Goal: Find specific page/section: Find specific page/section

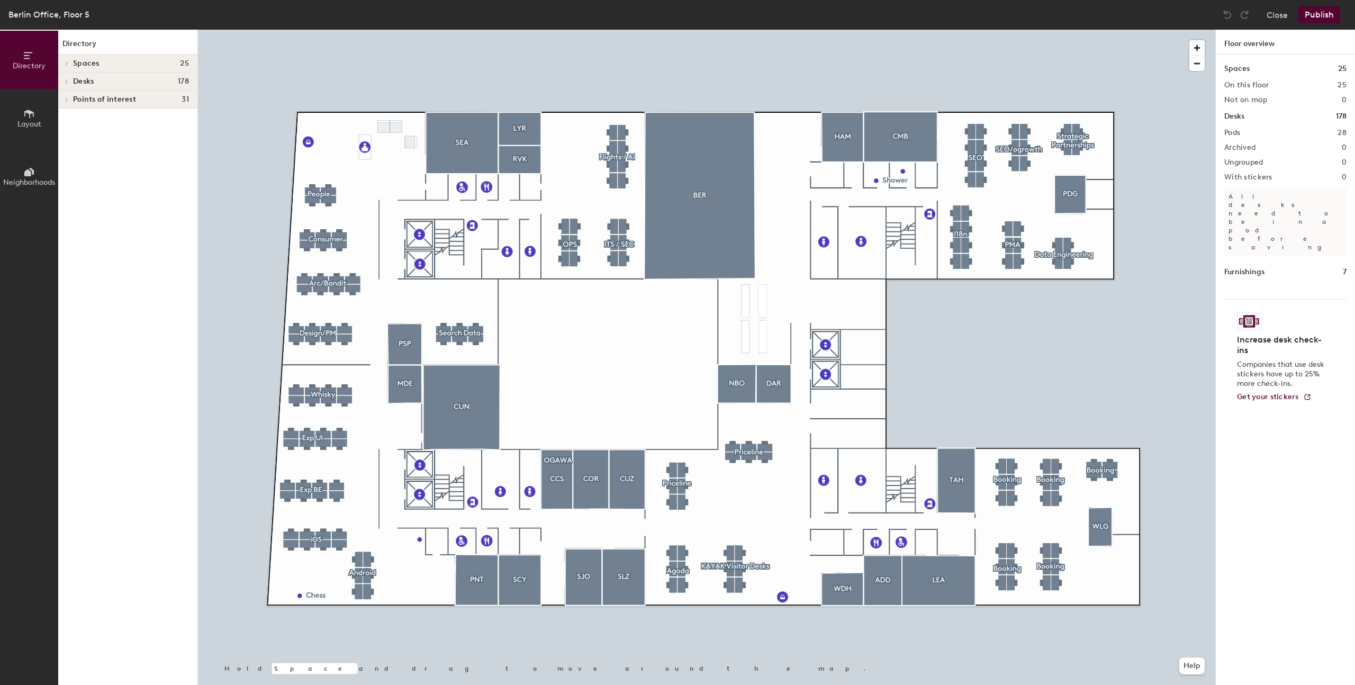
click at [620, 30] on div at bounding box center [707, 30] width 1018 height 0
click at [594, 30] on div at bounding box center [707, 30] width 1018 height 0
drag, startPoint x: 515, startPoint y: 289, endPoint x: 594, endPoint y: 172, distance: 140.7
click at [594, 172] on div at bounding box center [595, 173] width 2 height 2
click at [74, 65] on span "Spaces" at bounding box center [86, 63] width 26 height 8
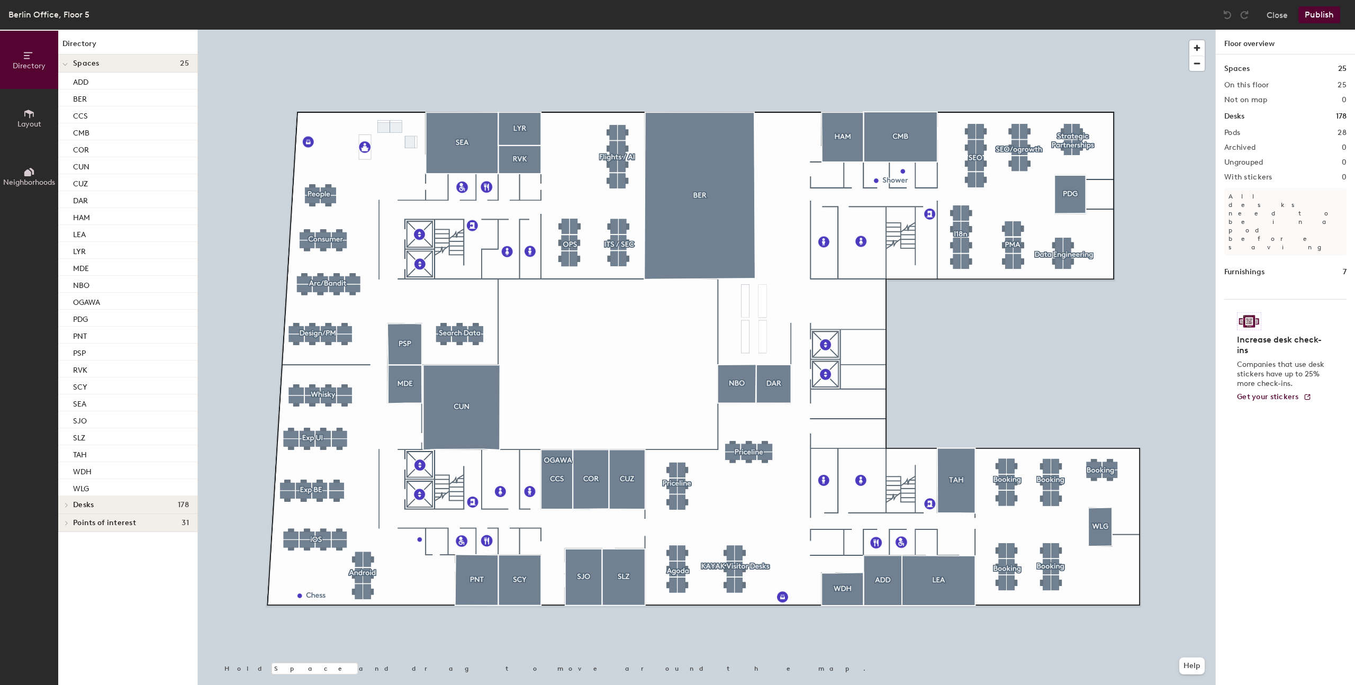
click at [69, 64] on div at bounding box center [65, 63] width 14 height 17
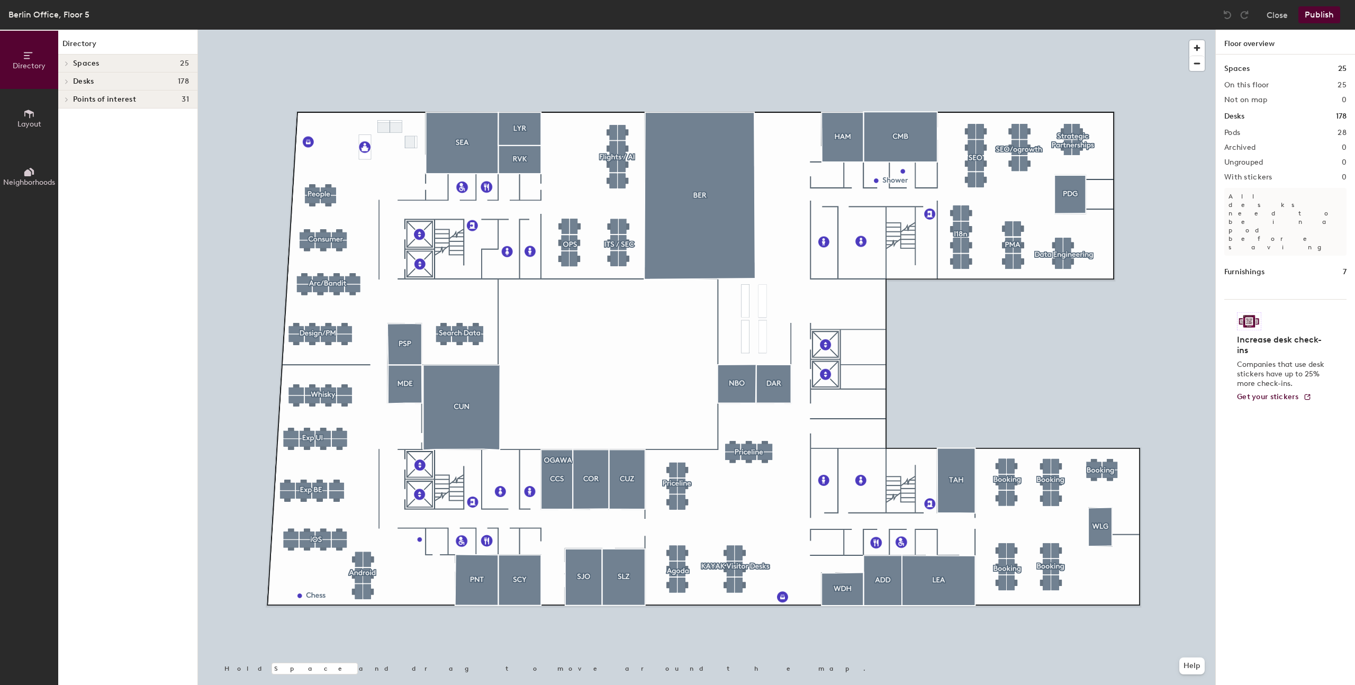
click at [75, 97] on span "Points of interest" at bounding box center [104, 99] width 63 height 8
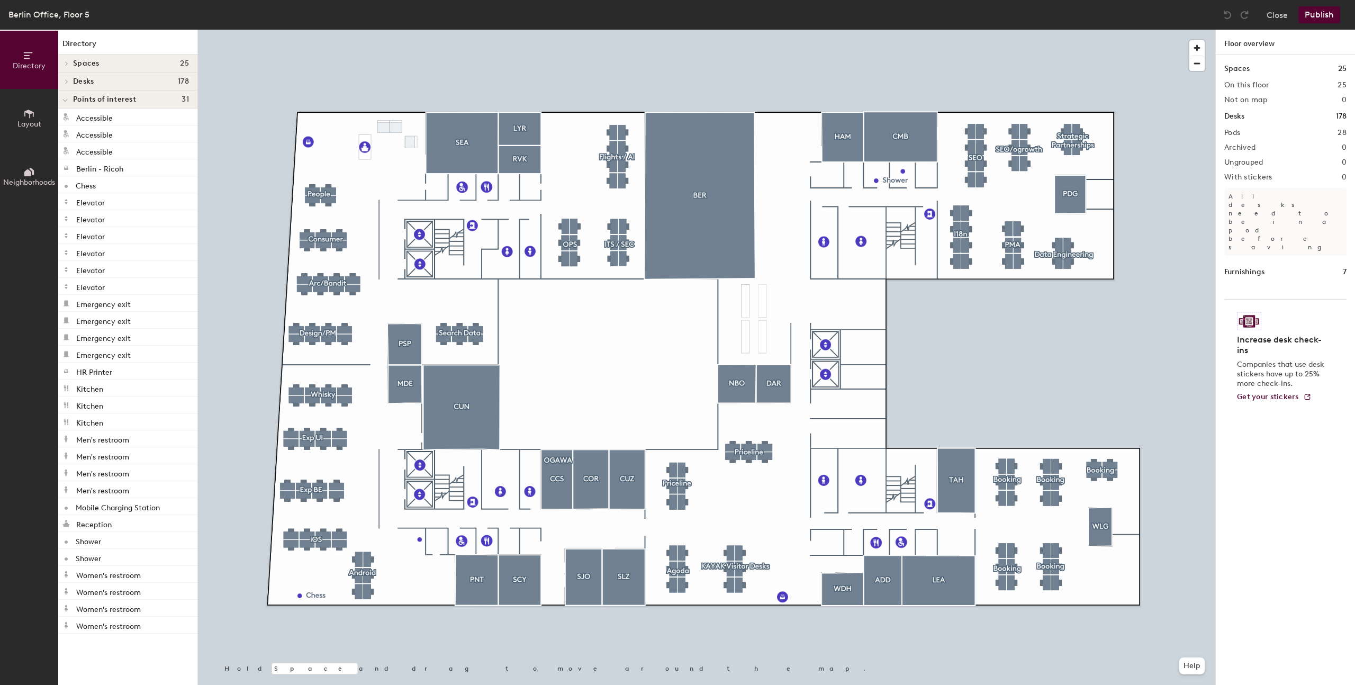
drag, startPoint x: 72, startPoint y: 95, endPoint x: 69, endPoint y: 83, distance: 12.6
click at [72, 95] on div "Points of interest 31" at bounding box center [127, 100] width 139 height 18
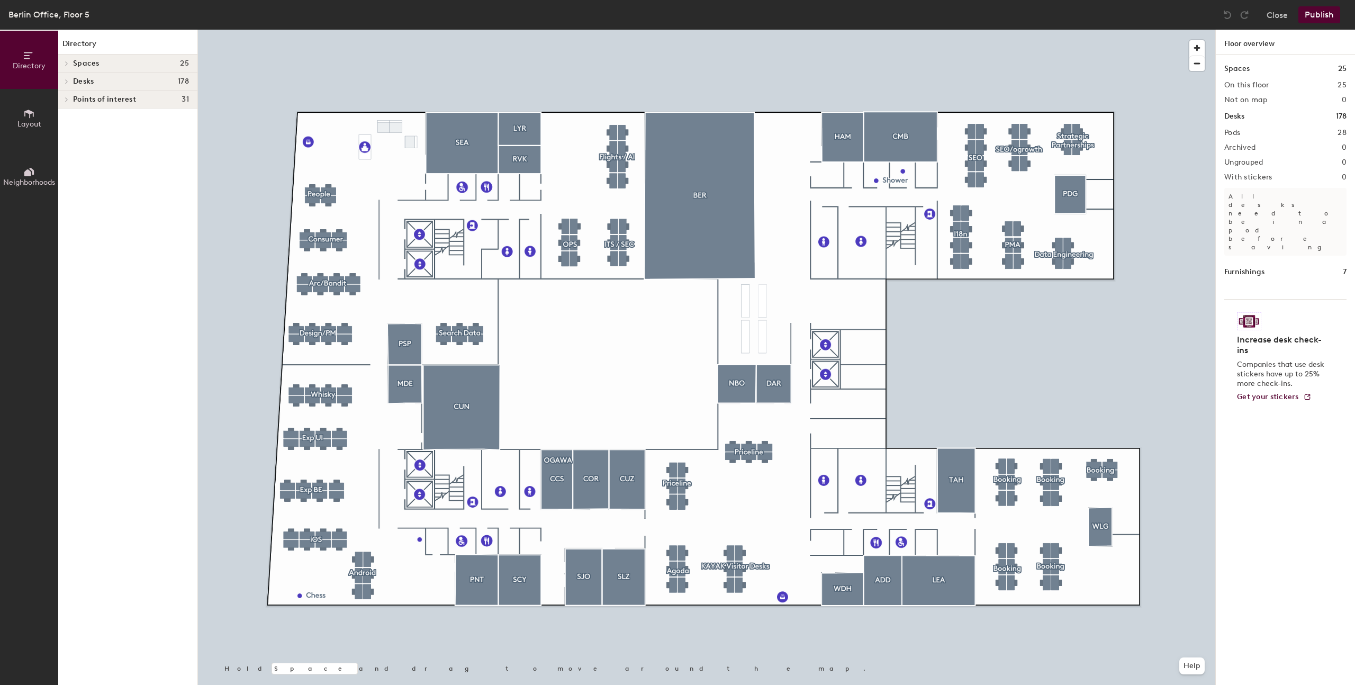
click at [27, 113] on icon at bounding box center [29, 114] width 12 height 12
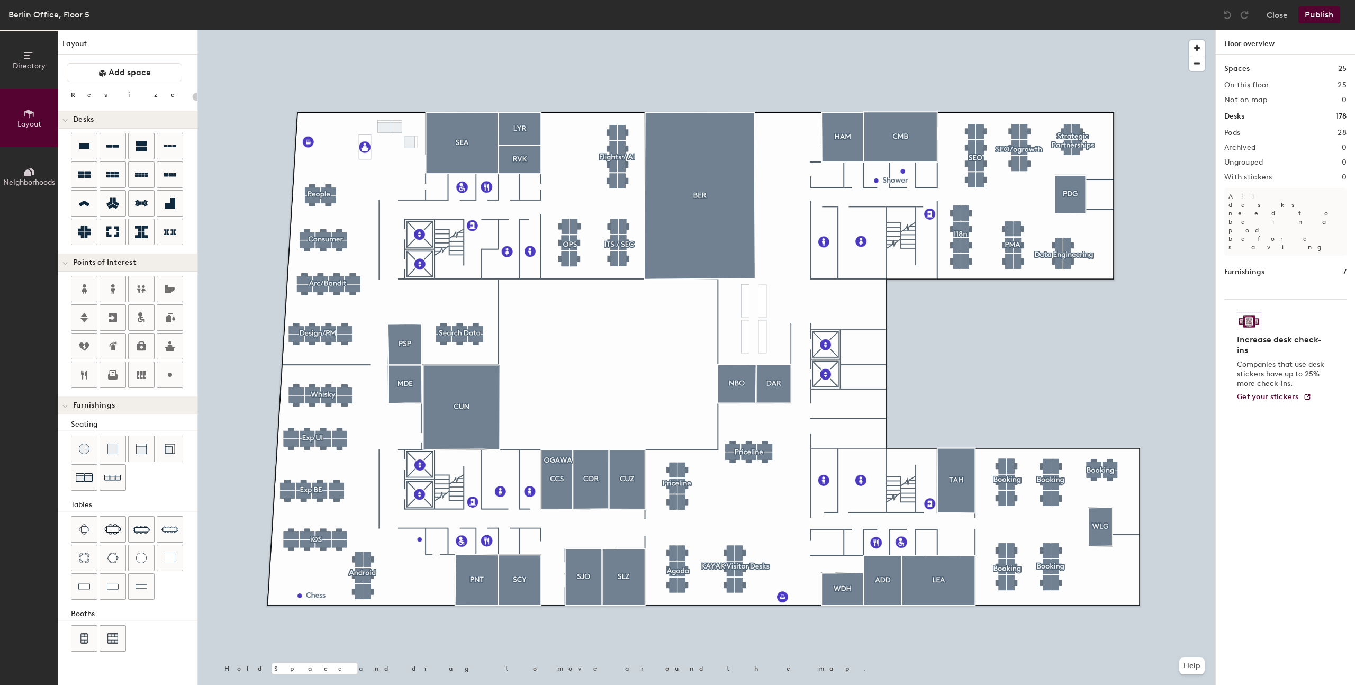
click at [34, 176] on icon at bounding box center [29, 172] width 12 height 12
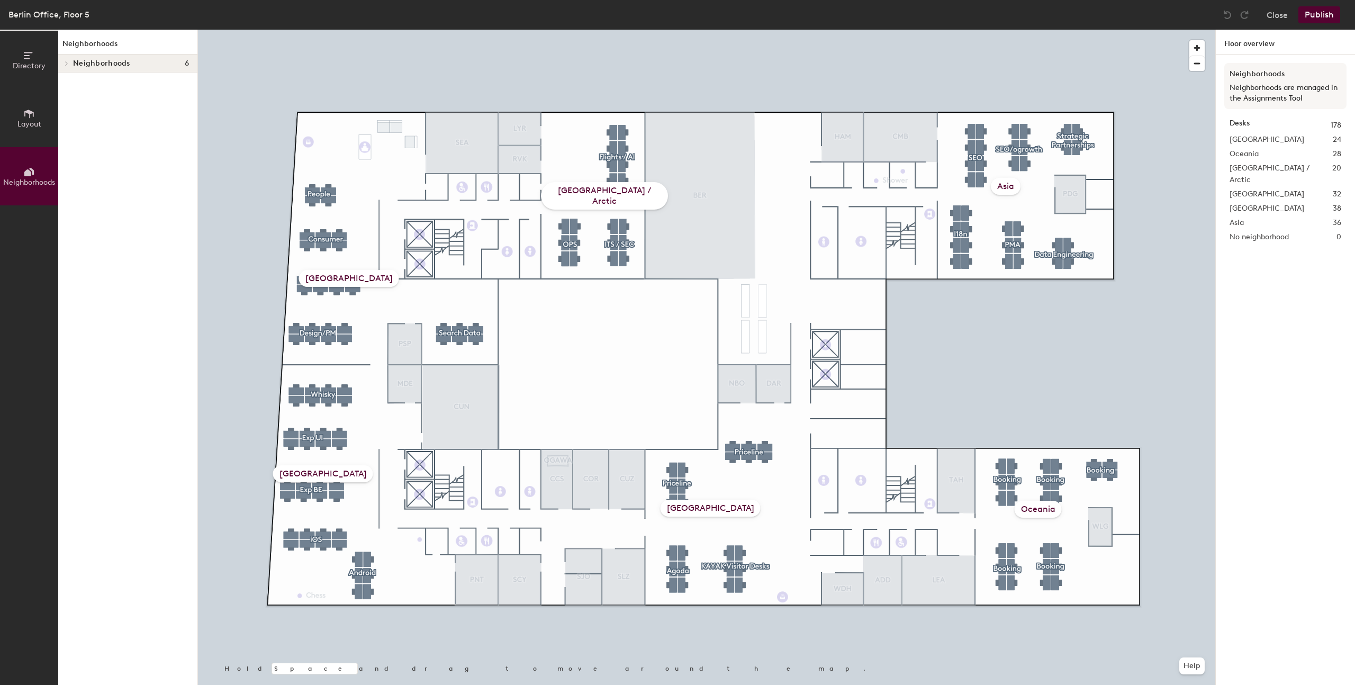
click at [71, 59] on div at bounding box center [65, 63] width 14 height 17
click at [67, 115] on icon at bounding box center [67, 117] width 4 height 5
click at [97, 138] on span "ITS / SEC" at bounding box center [98, 136] width 32 height 9
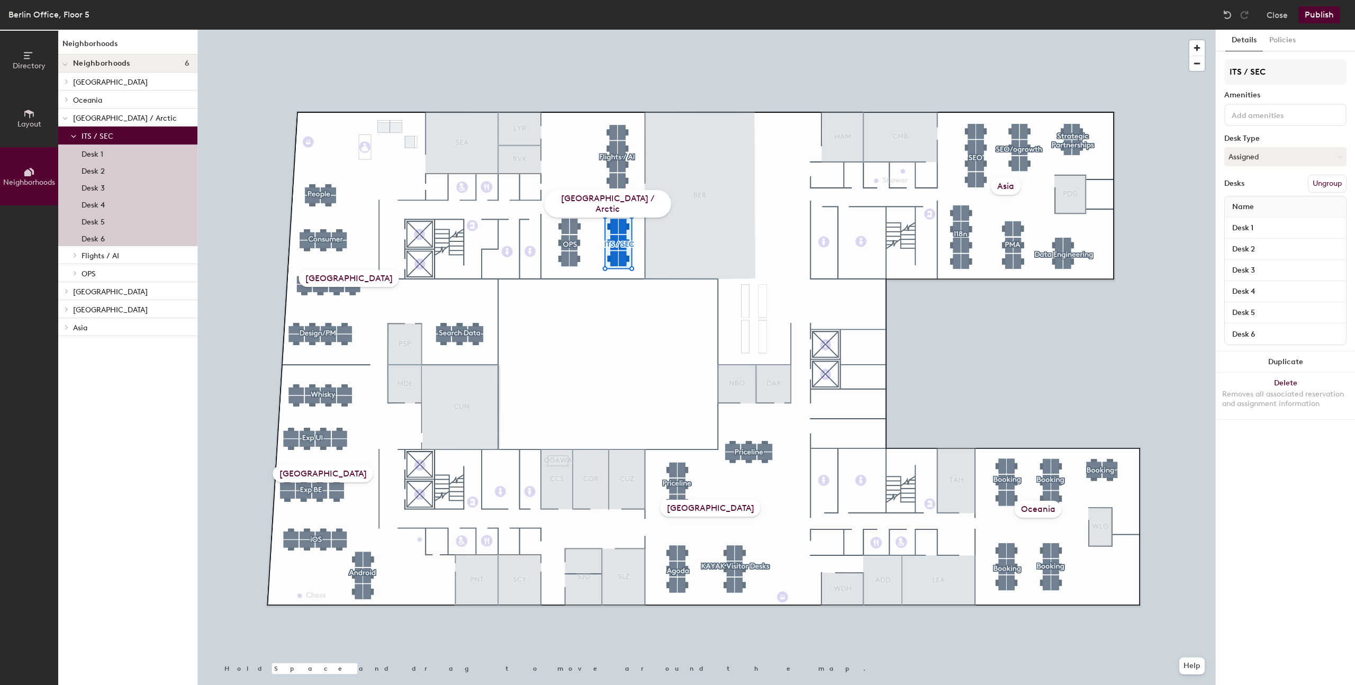
click at [102, 250] on p "Flights / AI" at bounding box center [135, 255] width 107 height 14
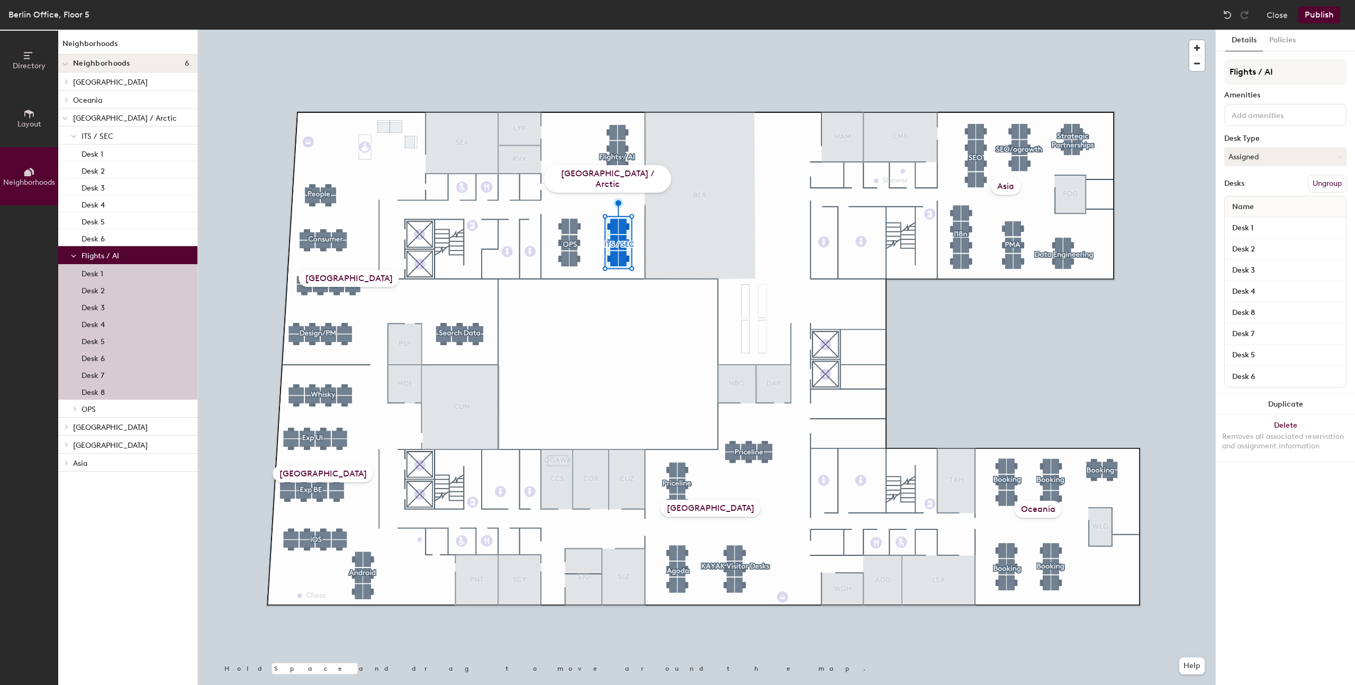
click at [102, 254] on span "Flights / AI" at bounding box center [101, 255] width 38 height 9
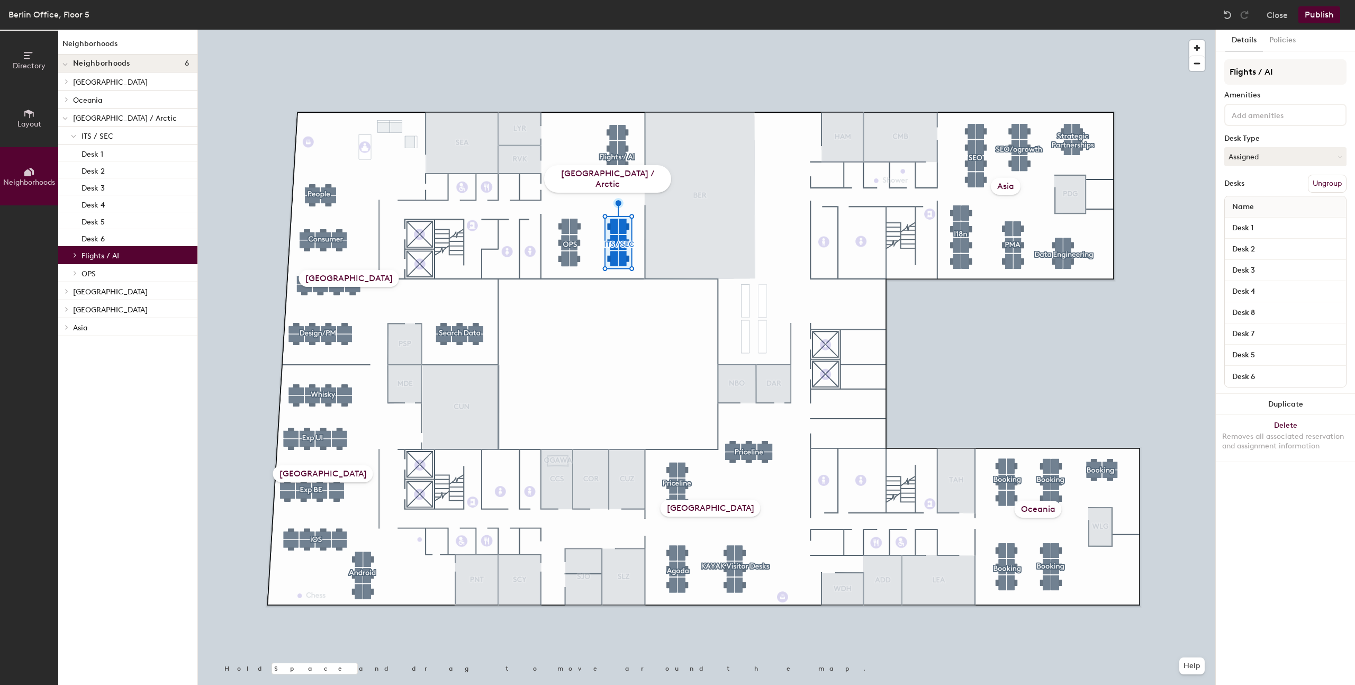
click at [102, 254] on span "Flights / AI" at bounding box center [101, 255] width 38 height 9
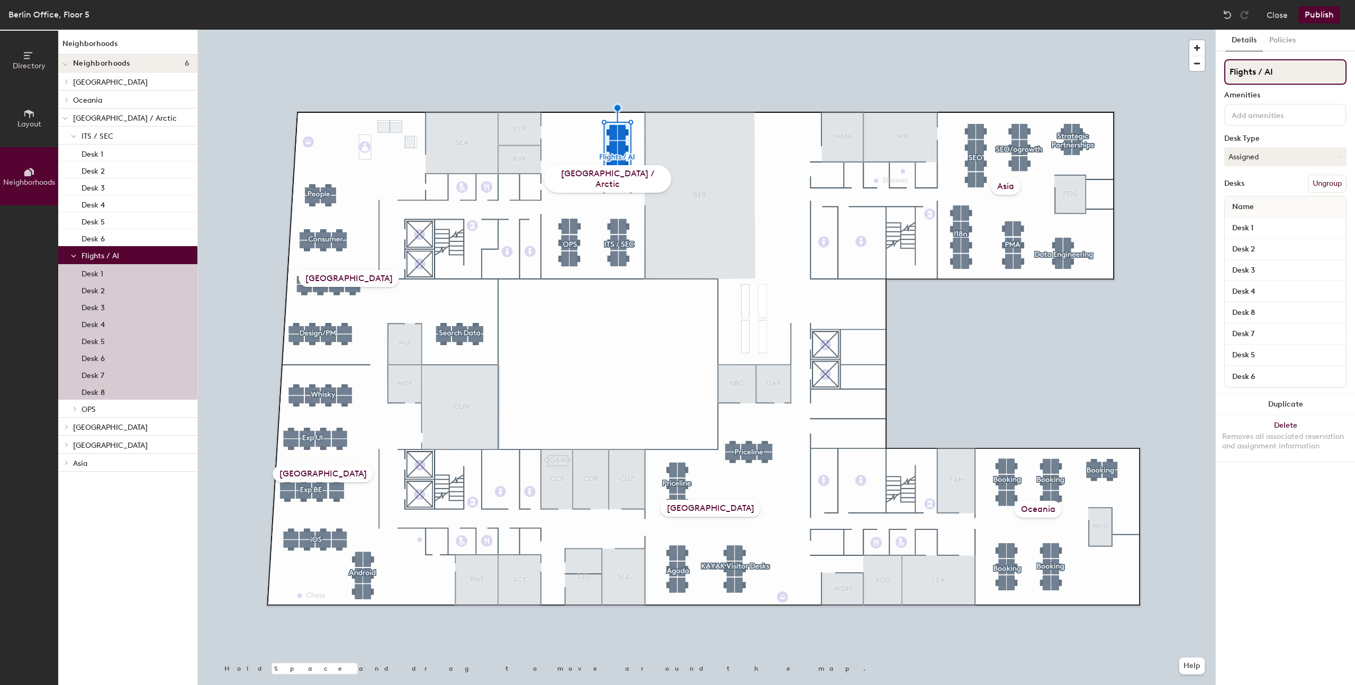
click at [1276, 72] on input "Flights / AI" at bounding box center [1286, 71] width 122 height 25
click at [1276, 71] on input "Flights / AI" at bounding box center [1286, 71] width 122 height 25
type input "Operations"
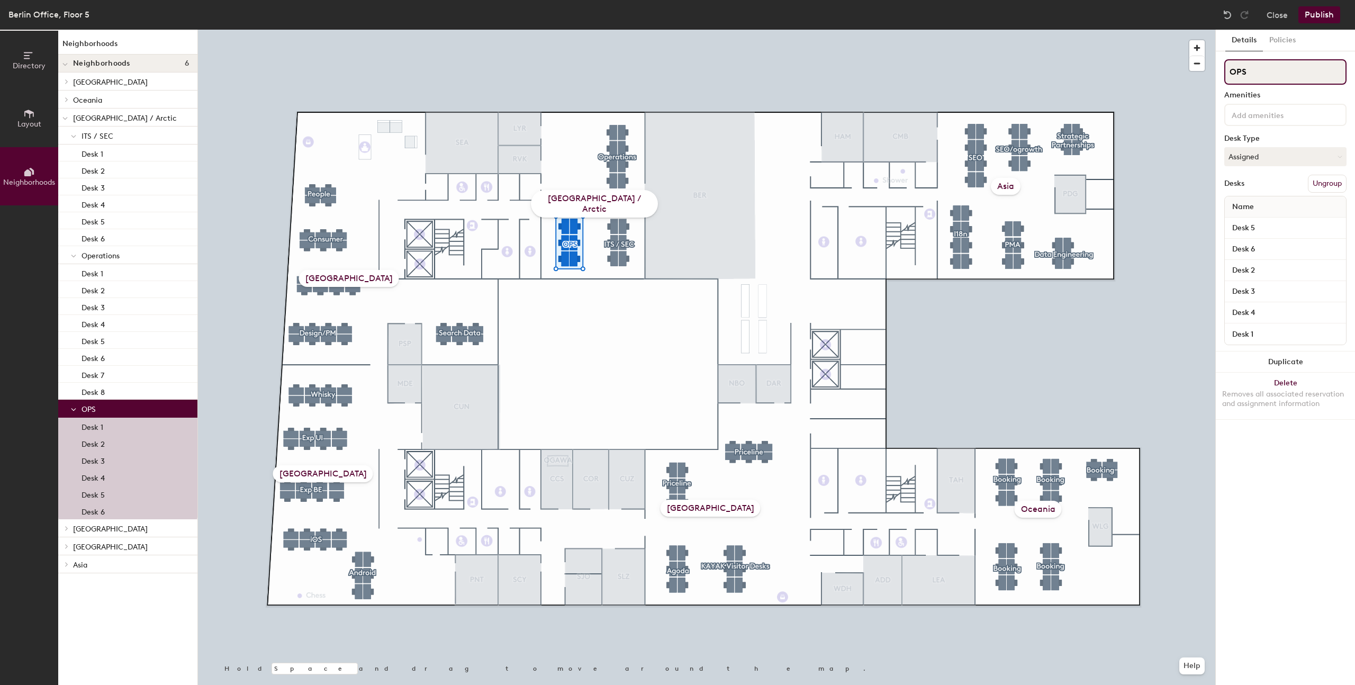
click at [1270, 75] on input "OPS" at bounding box center [1286, 71] width 122 height 25
type input "P&C and Legal"
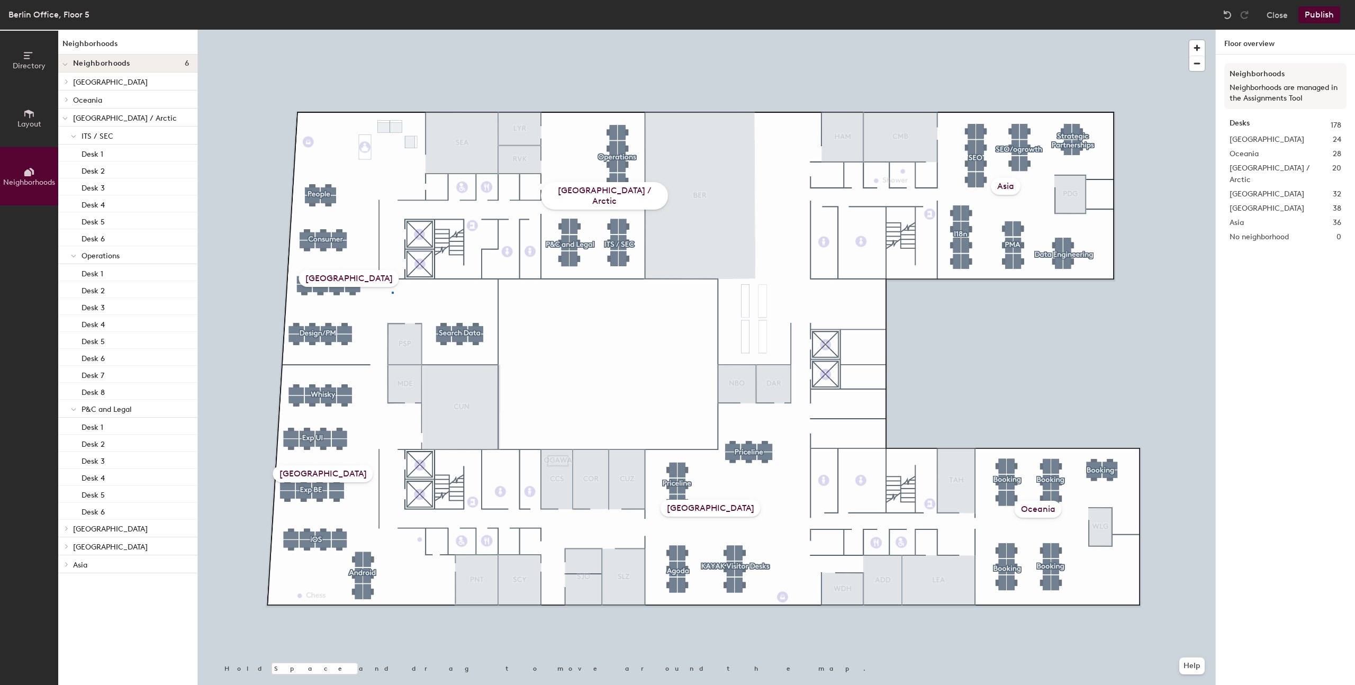
click at [392, 30] on div at bounding box center [707, 30] width 1018 height 0
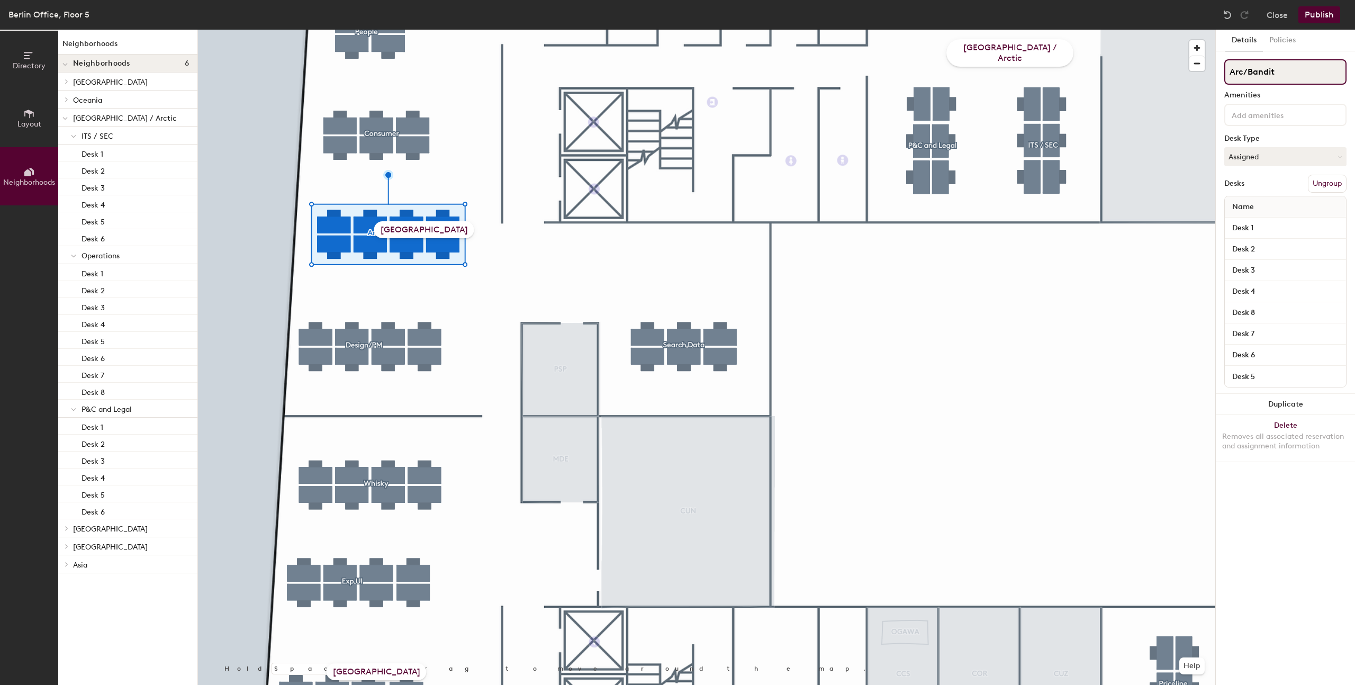
click at [1263, 72] on input "Arc/Bandit" at bounding box center [1286, 71] width 122 height 25
type input "Flights / AI"
click at [1146, 30] on div at bounding box center [707, 30] width 1018 height 0
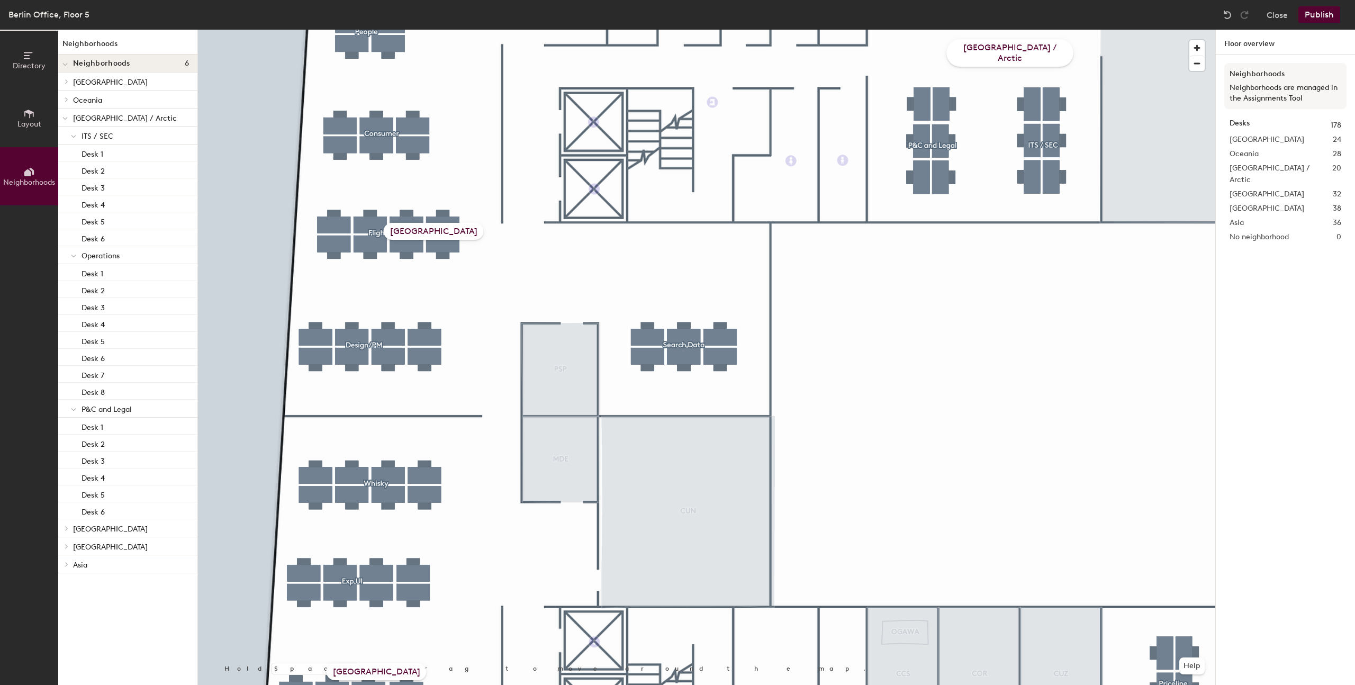
click at [385, 30] on div at bounding box center [707, 30] width 1018 height 0
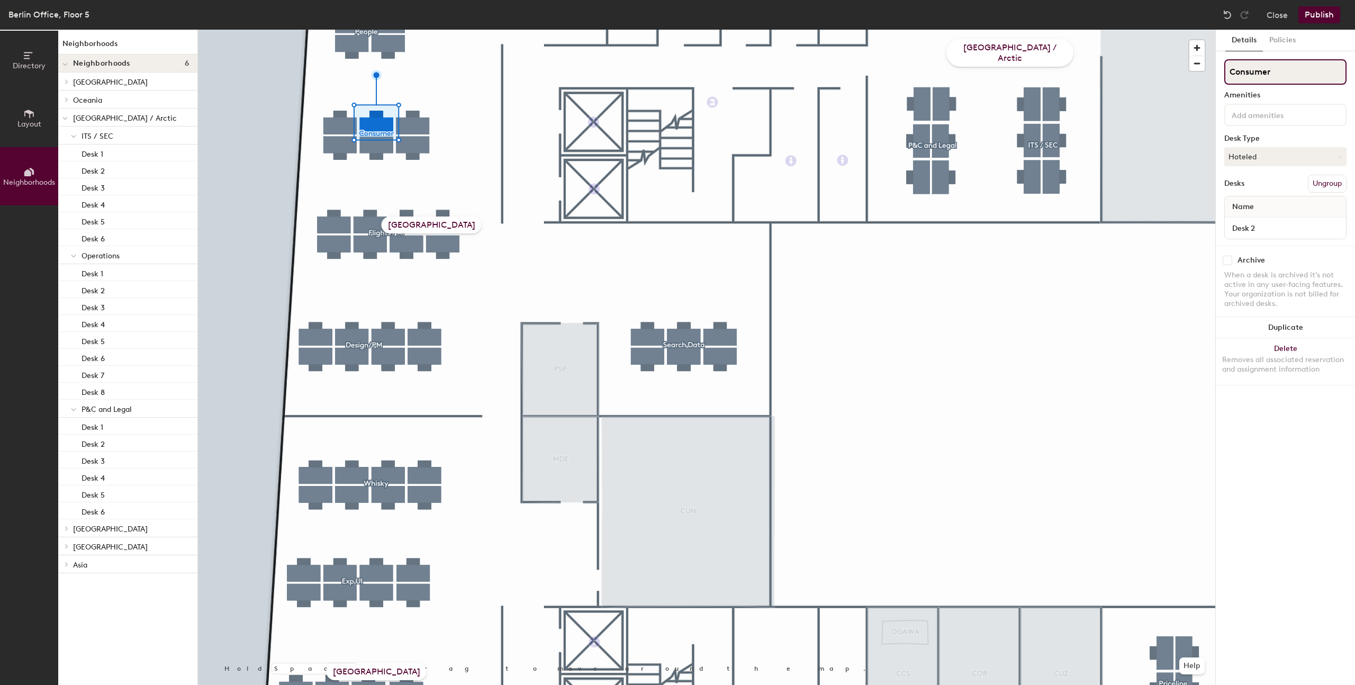
click at [1256, 78] on input "Consumer" at bounding box center [1286, 71] width 122 height 25
type input "Visitor Desks"
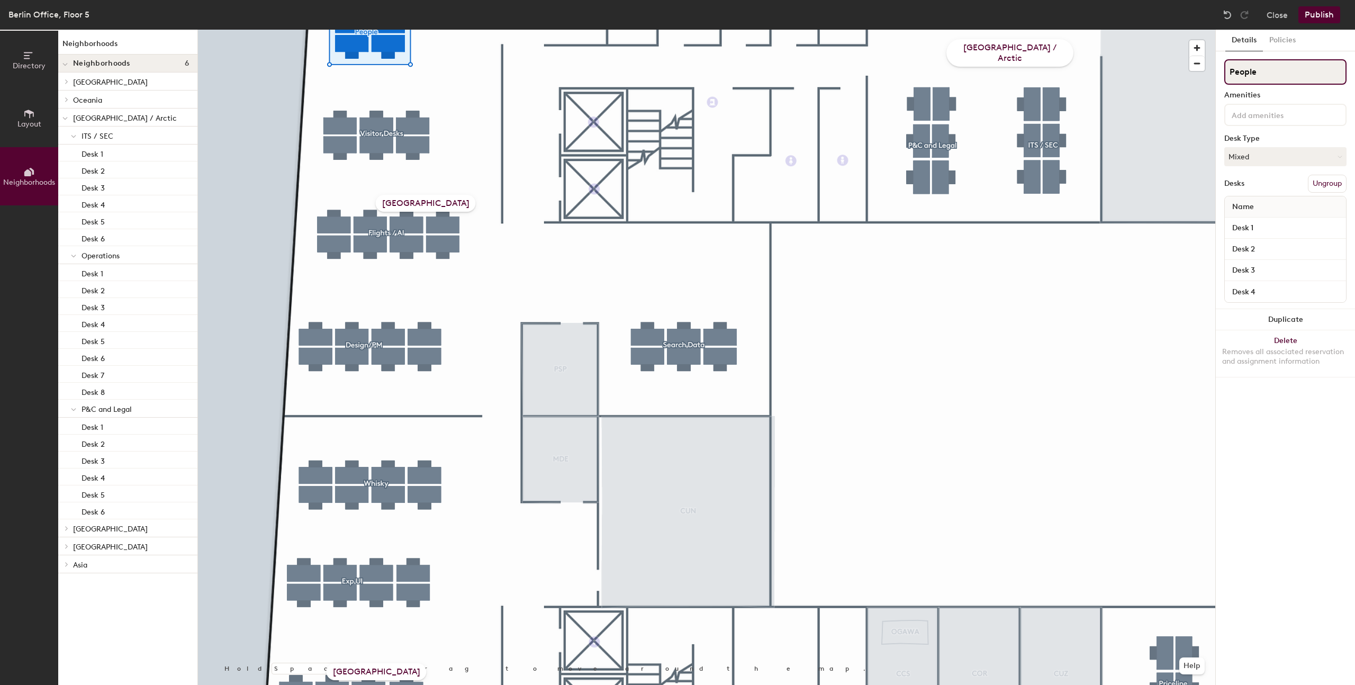
click at [1251, 73] on input "People" at bounding box center [1286, 71] width 122 height 25
click at [1250, 73] on input "People" at bounding box center [1286, 71] width 122 height 25
type input "Office Management"
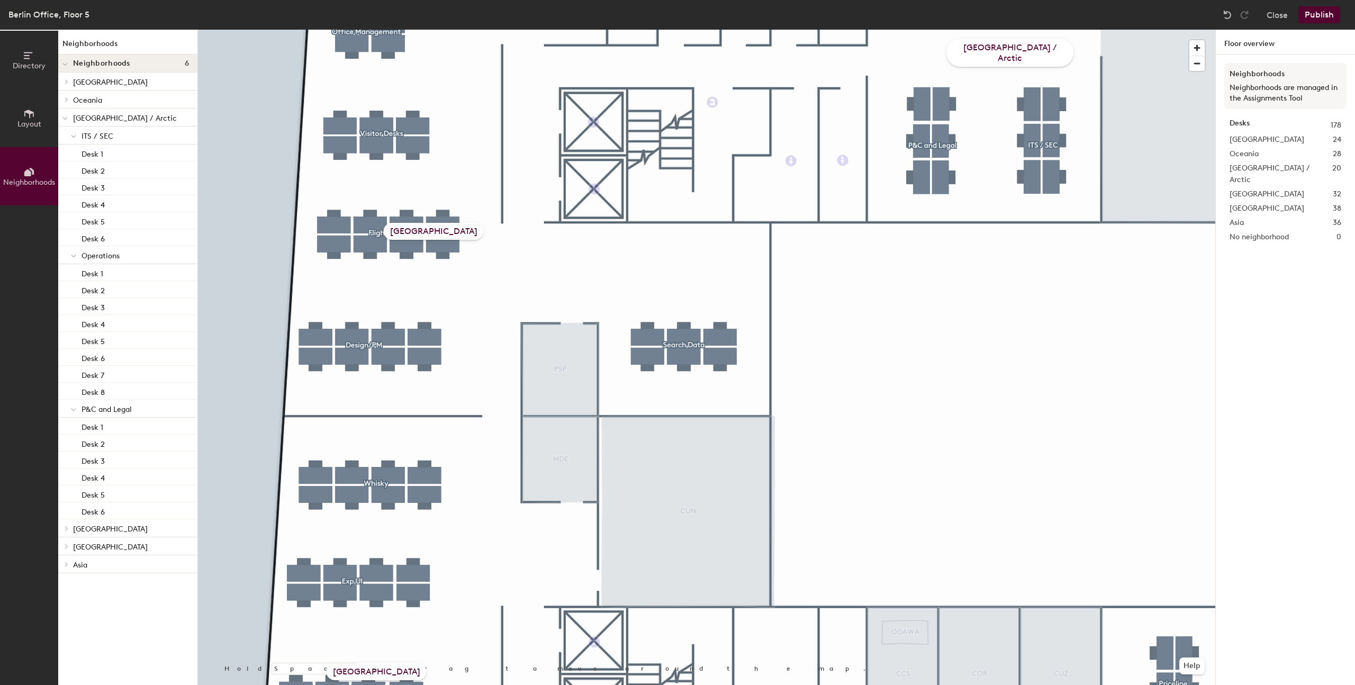
click at [521, 30] on div at bounding box center [707, 30] width 1018 height 0
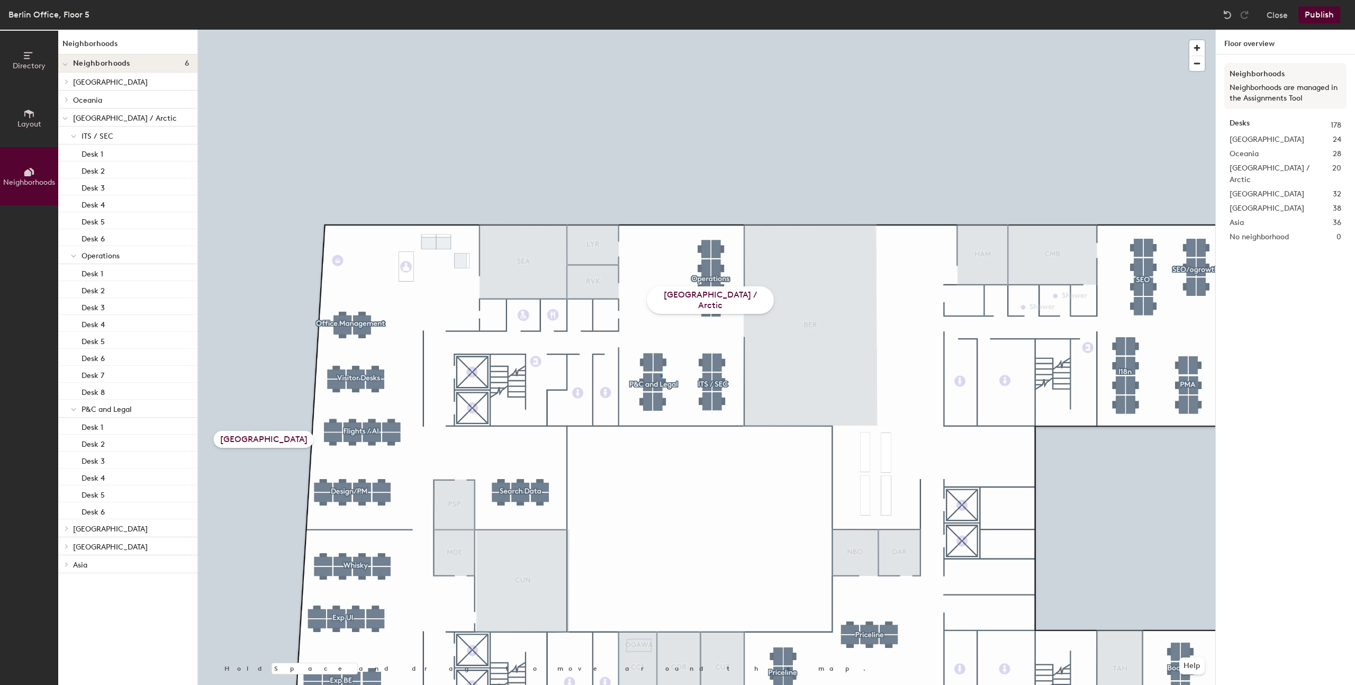
click at [661, 30] on div at bounding box center [707, 30] width 1018 height 0
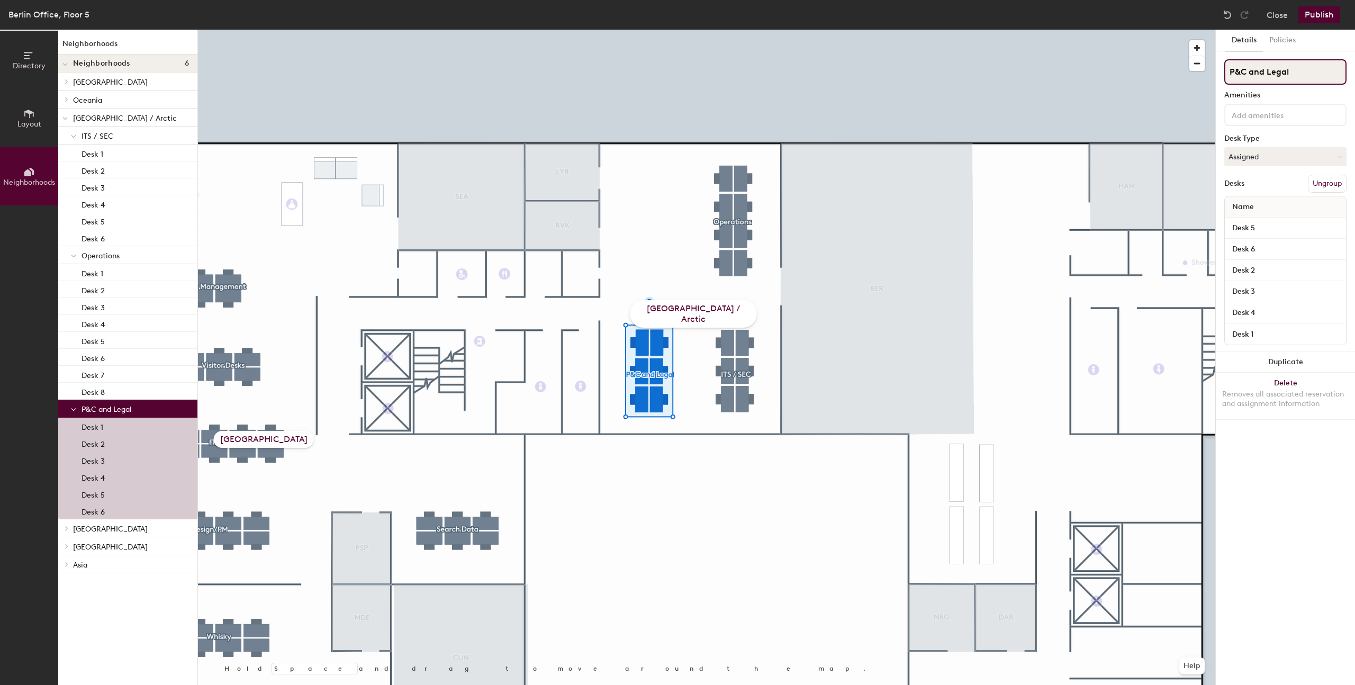
click at [1257, 70] on input "P&C and Legal" at bounding box center [1286, 71] width 122 height 25
click at [1256, 70] on input "P&C and Legal" at bounding box center [1286, 71] width 122 height 25
click at [1256, 74] on input "P&C and Legal" at bounding box center [1286, 71] width 122 height 25
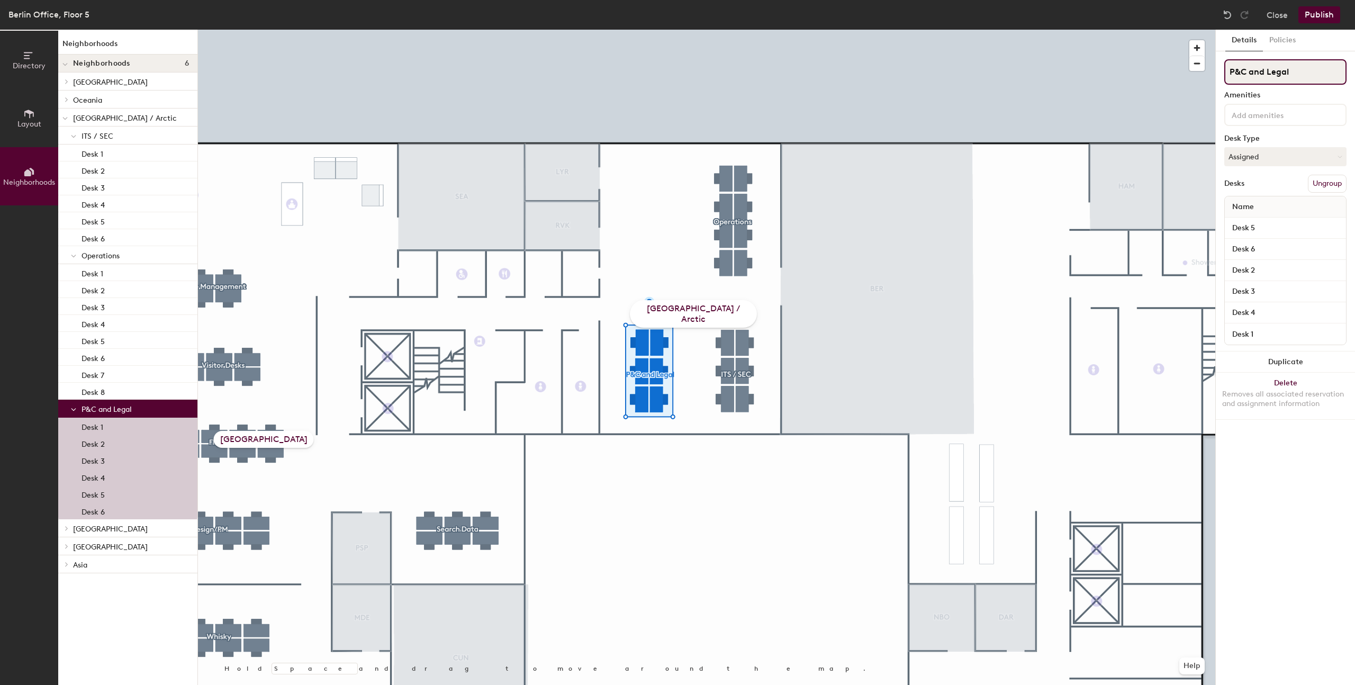
click at [1256, 74] on input "P&C and Legal" at bounding box center [1286, 71] width 122 height 25
type input "P&C / LEgal Legal"
